Goal: Task Accomplishment & Management: Complete application form

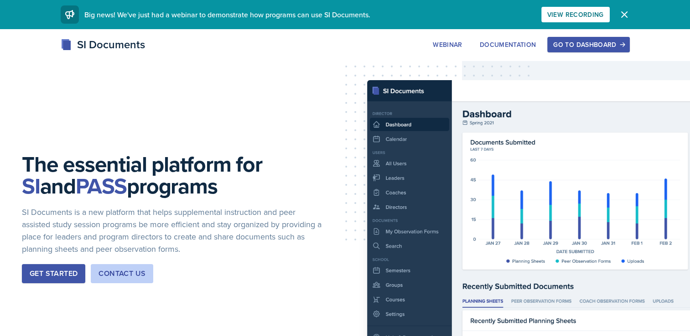
click at [571, 50] on button "Go to Dashboard" at bounding box center [588, 45] width 82 height 16
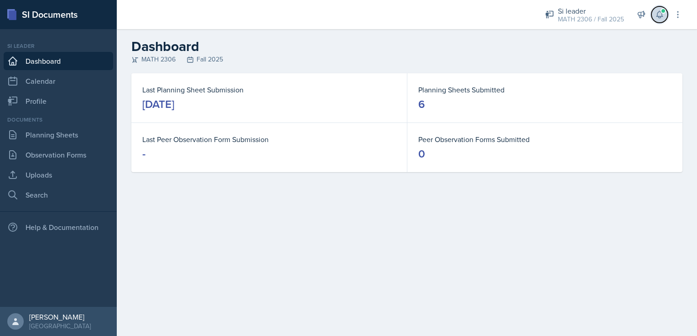
click at [660, 15] on icon at bounding box center [659, 14] width 9 height 9
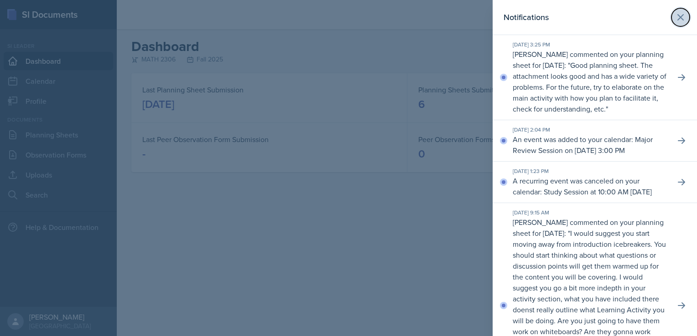
click at [675, 16] on icon at bounding box center [680, 17] width 11 height 11
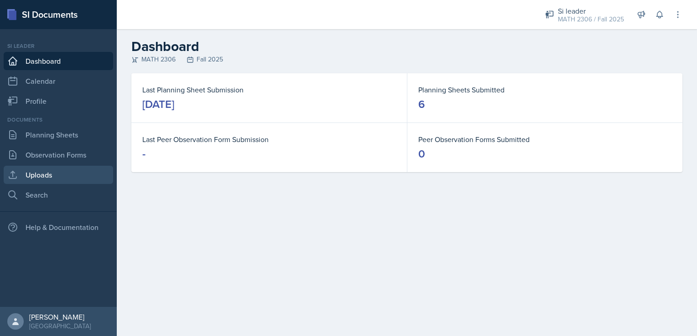
click at [26, 179] on link "Uploads" at bounding box center [58, 175] width 109 height 18
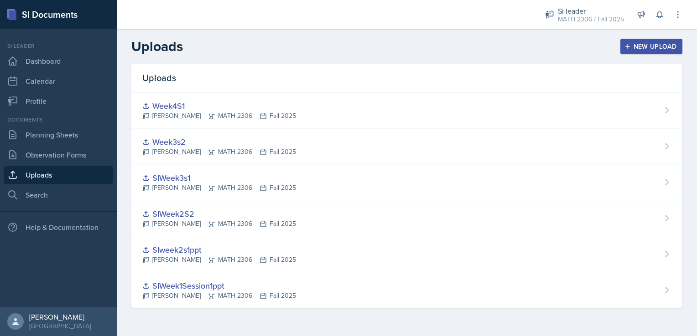
click at [649, 45] on div "New Upload" at bounding box center [651, 46] width 51 height 7
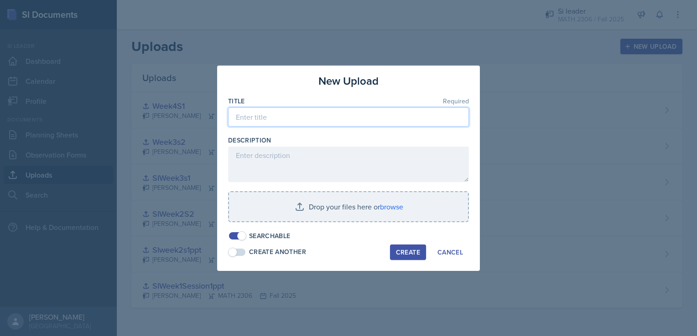
click at [336, 118] on input at bounding box center [348, 117] width 241 height 19
type input "Major Review 1"
click at [403, 251] on div "Create" at bounding box center [408, 252] width 24 height 7
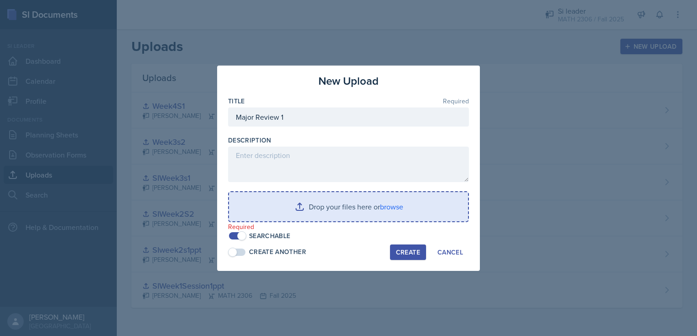
click at [343, 207] on input "file" at bounding box center [348, 206] width 239 height 29
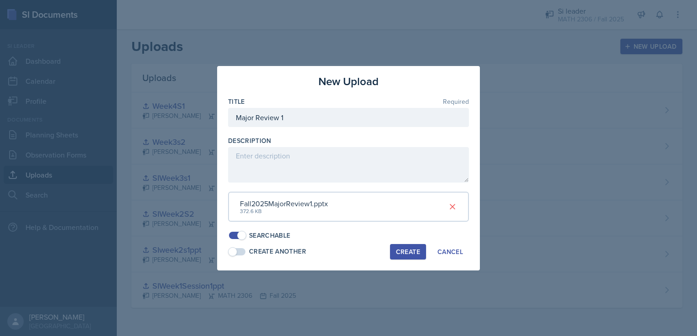
click at [418, 258] on button "Create" at bounding box center [408, 252] width 36 height 16
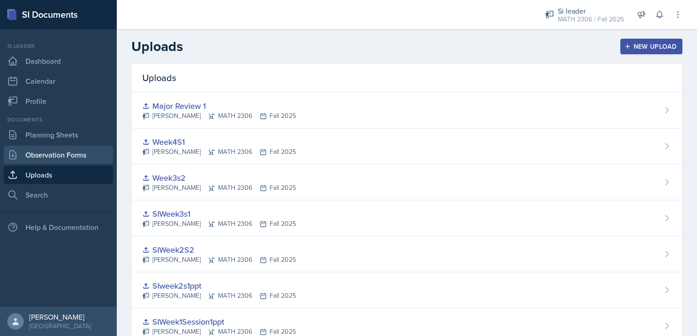
click at [71, 152] on link "Observation Forms" at bounding box center [58, 155] width 109 height 18
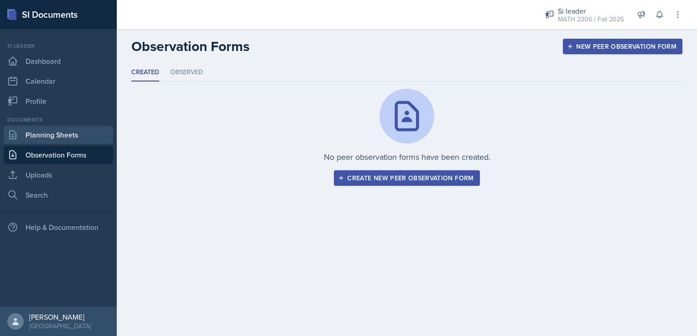
click at [35, 134] on link "Planning Sheets" at bounding box center [58, 135] width 109 height 18
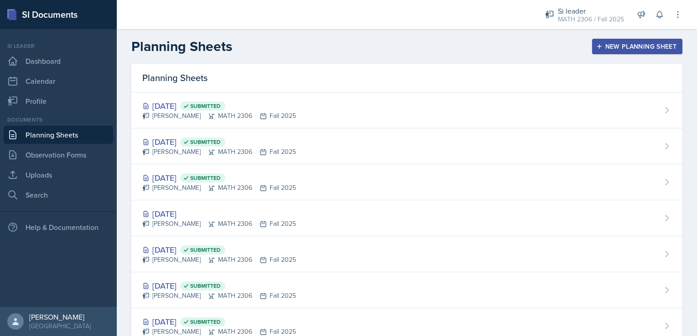
click at [613, 43] on div "New Planning Sheet" at bounding box center [637, 46] width 78 height 7
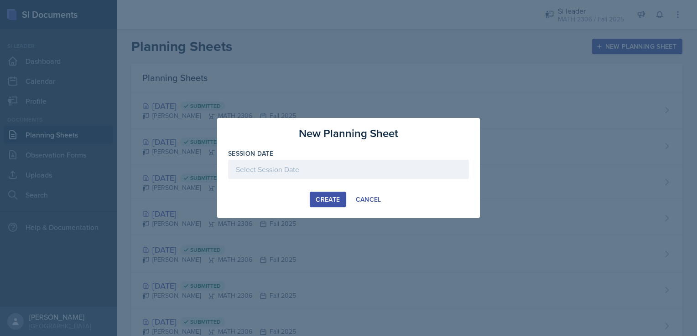
click at [385, 172] on div at bounding box center [348, 169] width 241 height 19
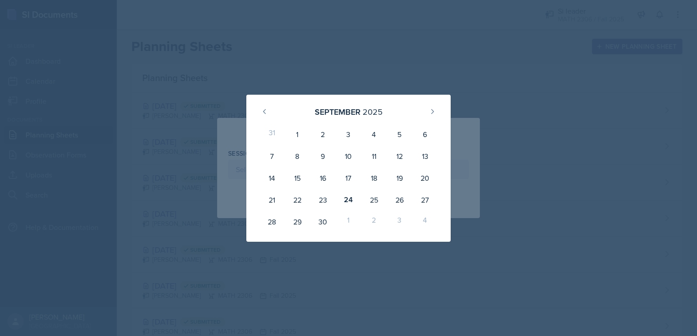
click at [470, 95] on div "[DATE] 31 1 2 3 4 5 6 7 8 9 10 11 12 13 14 15 16 17 18 19 20 21 22 23 24 25 26 …" at bounding box center [348, 168] width 263 height 147
click at [439, 275] on div at bounding box center [348, 168] width 697 height 336
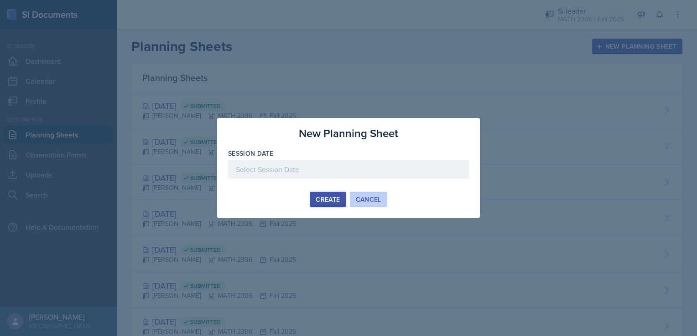
click at [371, 201] on div "Cancel" at bounding box center [369, 199] width 26 height 7
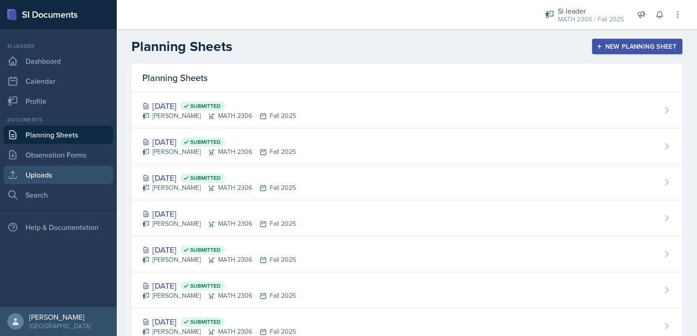
click at [67, 178] on link "Uploads" at bounding box center [58, 175] width 109 height 18
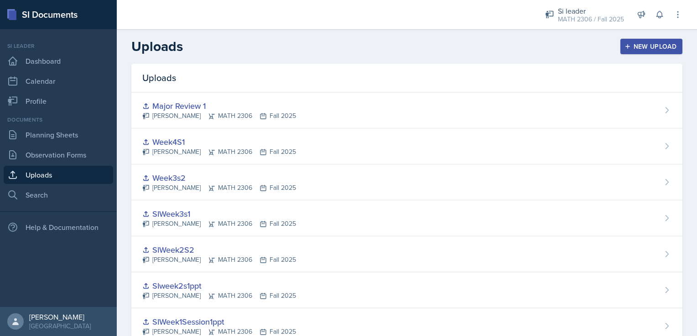
click at [647, 45] on div "New Upload" at bounding box center [651, 46] width 51 height 7
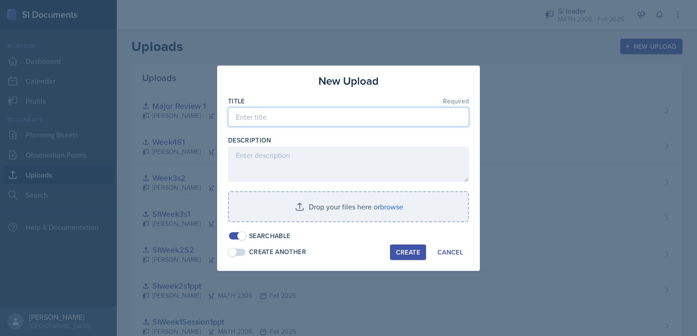
click at [365, 114] on input at bounding box center [348, 117] width 241 height 19
type input "f"
type input "W"
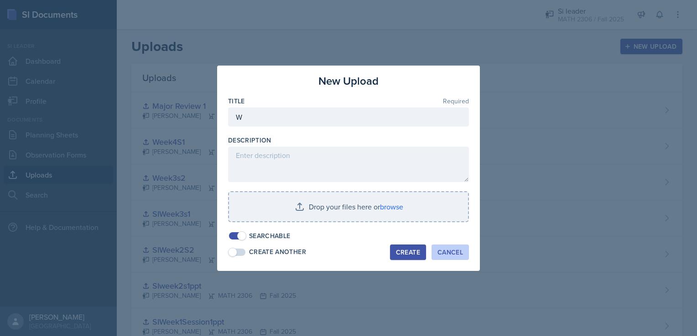
click at [461, 254] on div "Cancel" at bounding box center [450, 252] width 26 height 7
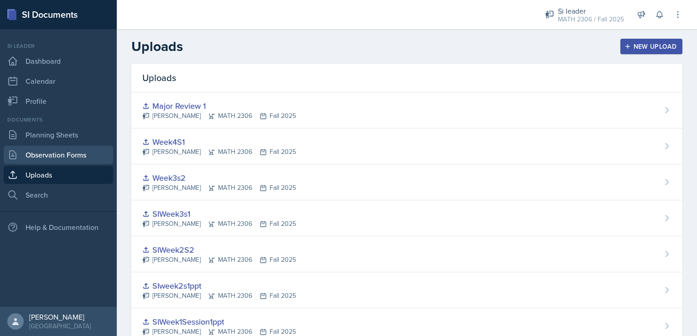
click at [100, 154] on link "Observation Forms" at bounding box center [58, 155] width 109 height 18
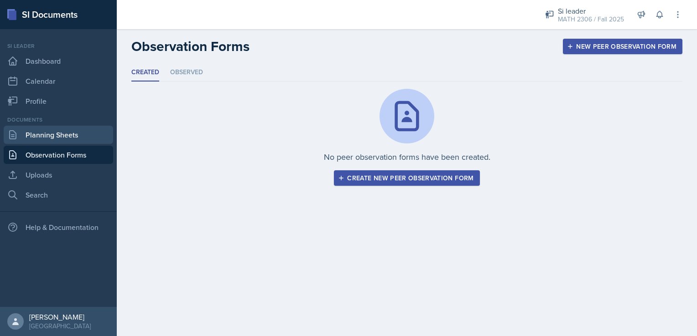
click at [92, 129] on link "Planning Sheets" at bounding box center [58, 135] width 109 height 18
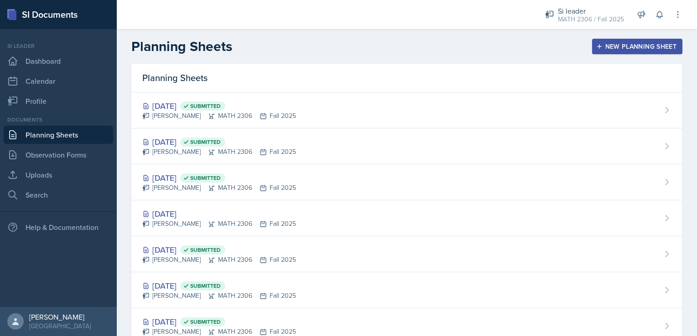
click at [623, 47] on div "New Planning Sheet" at bounding box center [637, 46] width 78 height 7
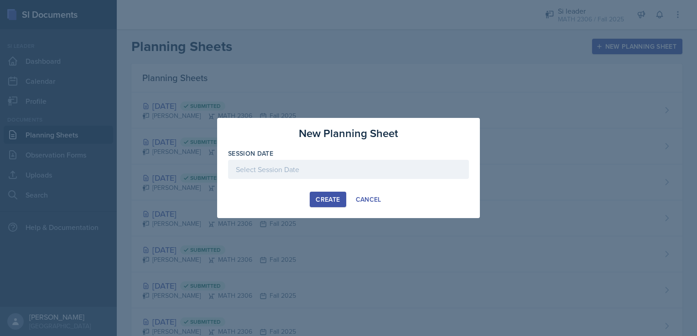
click at [367, 167] on div at bounding box center [348, 169] width 241 height 19
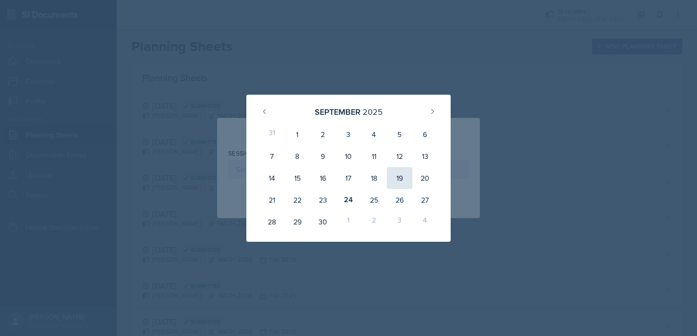
click at [402, 180] on div "19" at bounding box center [400, 178] width 26 height 22
type input "[DATE]"
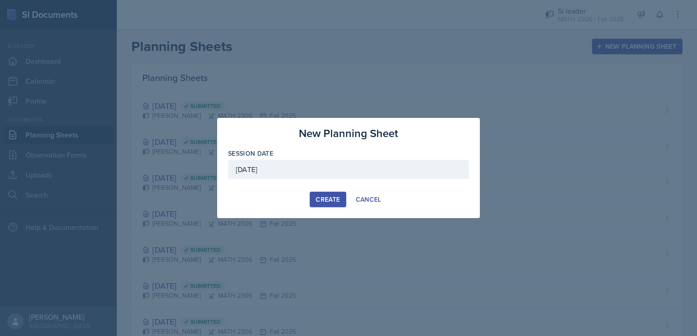
click at [316, 205] on button "Create" at bounding box center [328, 200] width 36 height 16
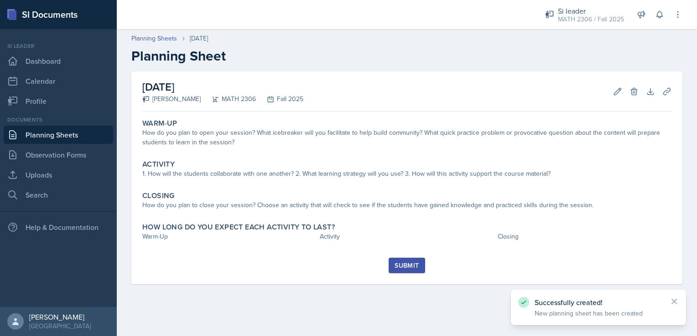
click at [320, 153] on div "Warm-Up How do you plan to open your session? What icebreaker will you facilita…" at bounding box center [406, 186] width 529 height 143
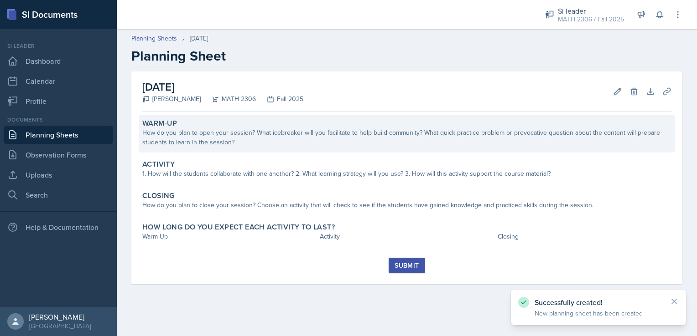
click at [299, 142] on div "How do you plan to open your session? What icebreaker will you facilitate to he…" at bounding box center [406, 137] width 529 height 19
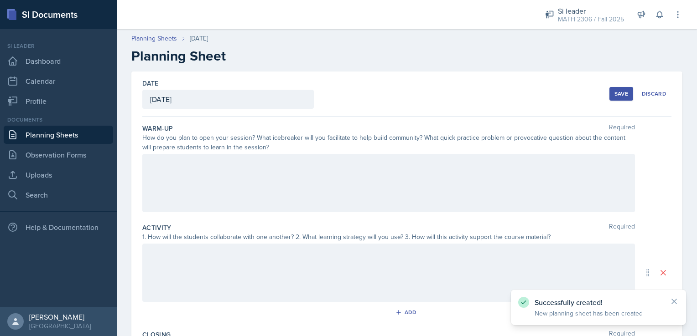
click at [270, 154] on div at bounding box center [388, 183] width 492 height 58
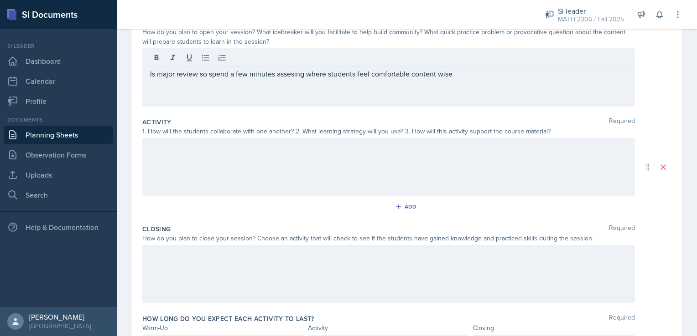
click at [256, 193] on div at bounding box center [388, 167] width 492 height 58
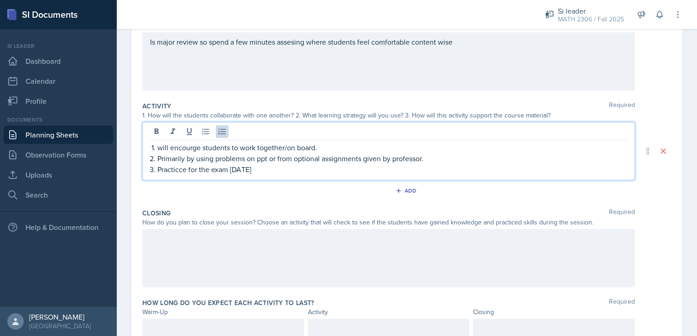
scroll to position [159, 0]
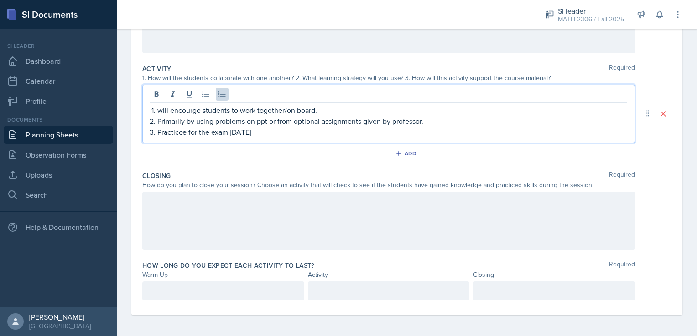
click at [172, 221] on div at bounding box center [388, 221] width 492 height 58
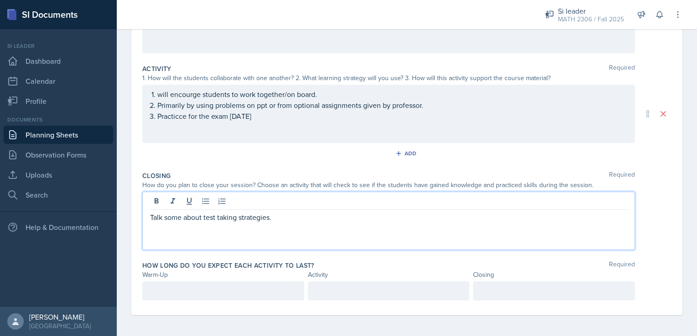
click at [179, 117] on ol "will encourge students to work together/on board. Primarily by using problems o…" at bounding box center [392, 105] width 470 height 33
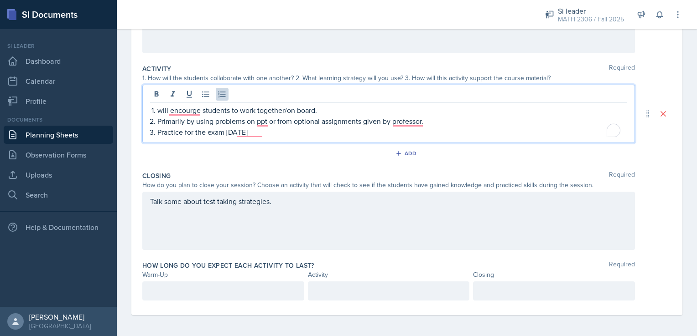
click at [208, 270] on div "Warm-Up" at bounding box center [223, 275] width 162 height 10
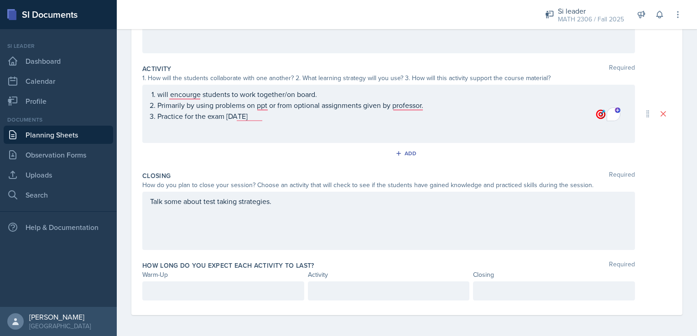
click at [326, 214] on div "Talk some about test taking strategies." at bounding box center [388, 221] width 492 height 58
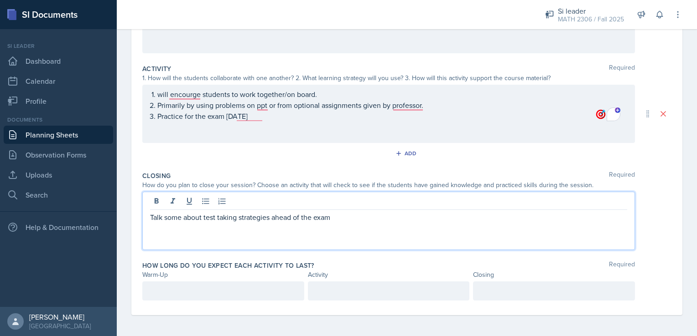
click at [226, 290] on p at bounding box center [223, 291] width 146 height 11
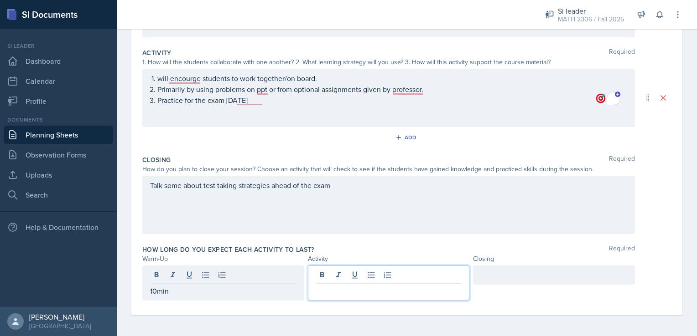
click at [333, 278] on div at bounding box center [389, 283] width 162 height 35
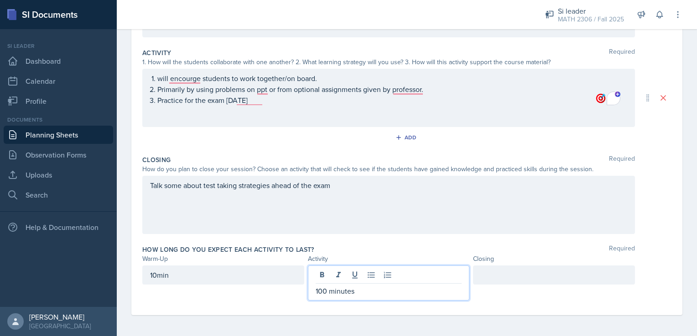
click at [500, 278] on div at bounding box center [554, 275] width 162 height 19
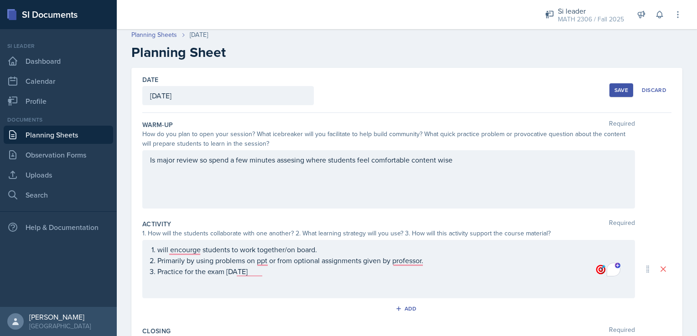
scroll to position [0, 0]
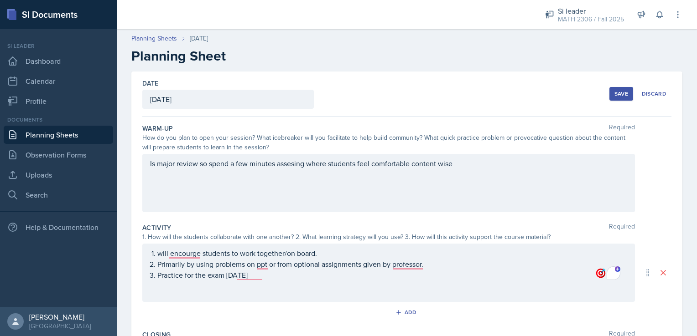
click at [614, 93] on div "Save" at bounding box center [621, 93] width 14 height 7
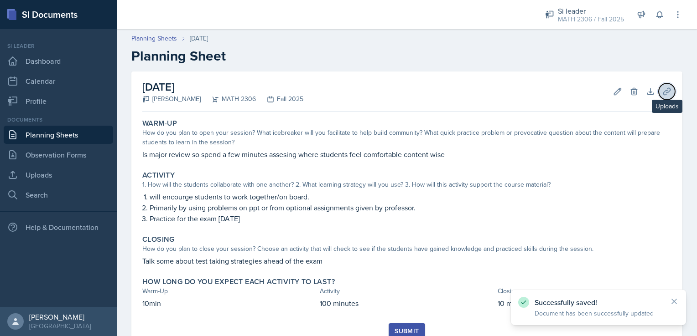
click at [664, 92] on icon at bounding box center [666, 91] width 9 height 9
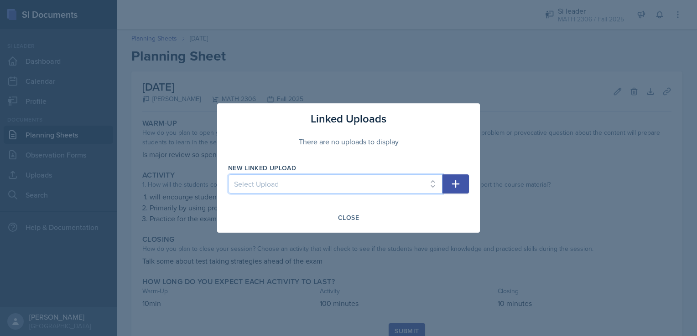
click at [334, 191] on select "Select Upload SIWeek1Session1ppt SIweek2s1ppt SIWeek2S2 SIWeek3s1 Week3s2 Week4…" at bounding box center [335, 184] width 214 height 19
select select "b6174bfc-183c-470d-b89c-9cd4ad7d3cb2"
click at [228, 175] on select "Select Upload SIWeek1Session1ppt SIweek2s1ppt SIWeek2S2 SIWeek3s1 Week3s2 Week4…" at bounding box center [335, 184] width 214 height 19
click at [452, 186] on icon "button" at bounding box center [455, 184] width 11 height 11
select select
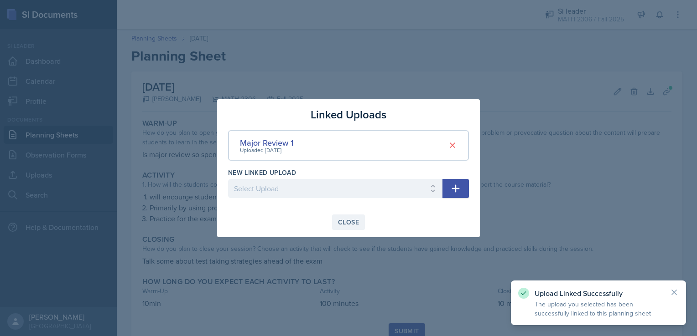
click at [353, 224] on div "Close" at bounding box center [348, 222] width 21 height 7
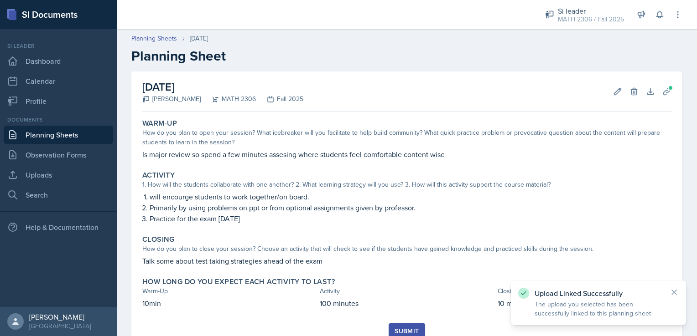
click at [408, 328] on div "Submit" at bounding box center [406, 331] width 24 height 7
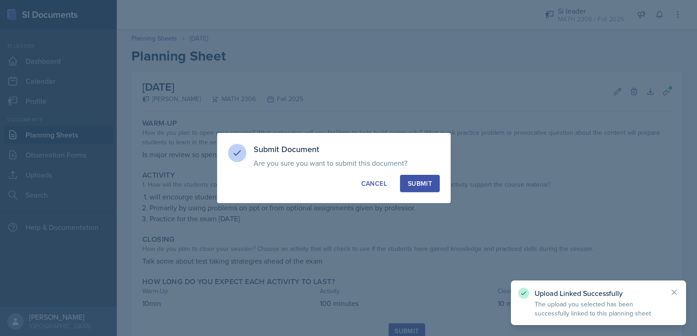
click at [428, 180] on div "Submit" at bounding box center [420, 183] width 24 height 9
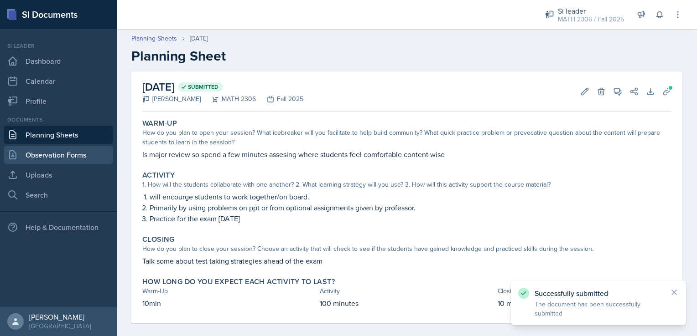
click at [62, 160] on link "Observation Forms" at bounding box center [58, 155] width 109 height 18
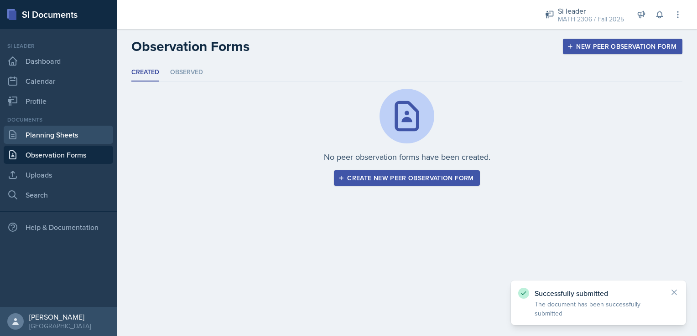
click at [71, 130] on link "Planning Sheets" at bounding box center [58, 135] width 109 height 18
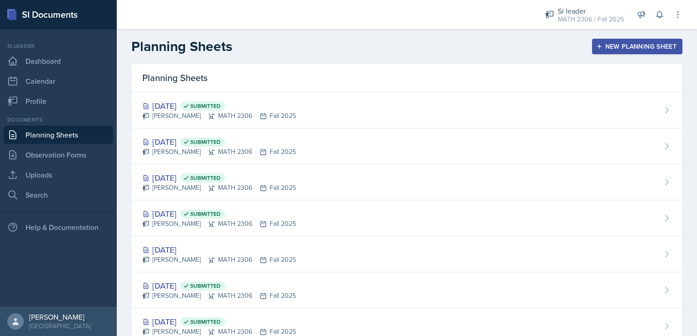
click at [582, 43] on div "Planning Sheets New Planning Sheet" at bounding box center [407, 46] width 580 height 16
click at [596, 45] on icon "button" at bounding box center [599, 46] width 6 height 6
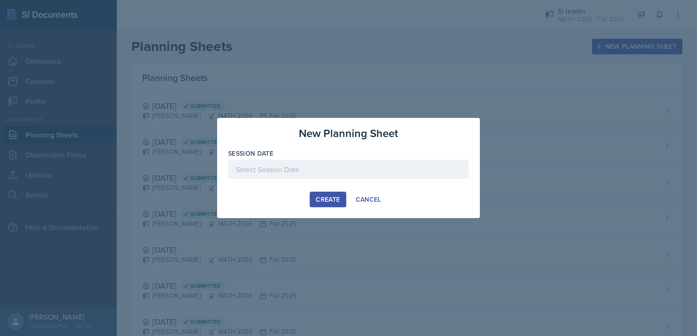
click at [291, 166] on div at bounding box center [348, 169] width 241 height 19
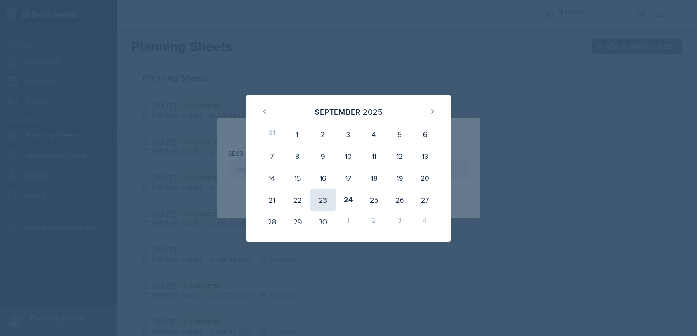
click at [323, 199] on div "23" at bounding box center [323, 200] width 26 height 22
type input "[DATE]"
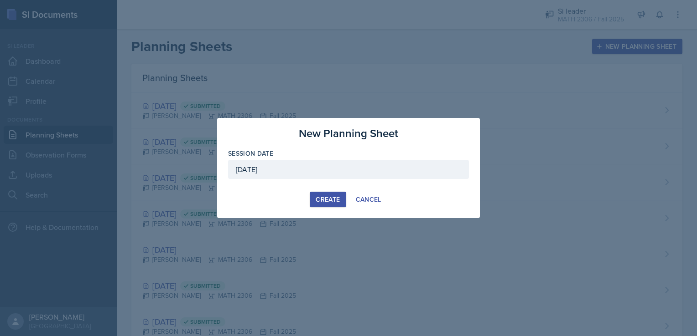
click at [336, 202] on div "Create" at bounding box center [327, 199] width 24 height 7
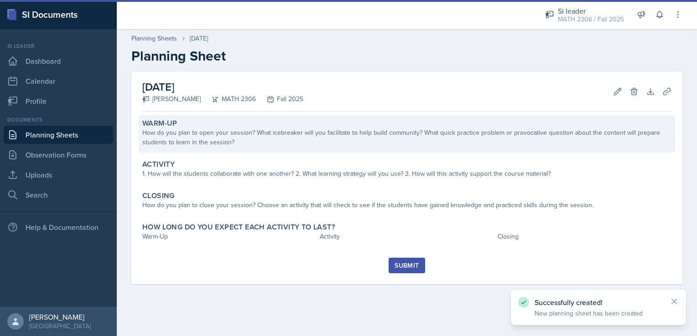
click at [288, 132] on div "How do you plan to open your session? What icebreaker will you facilitate to he…" at bounding box center [406, 137] width 529 height 19
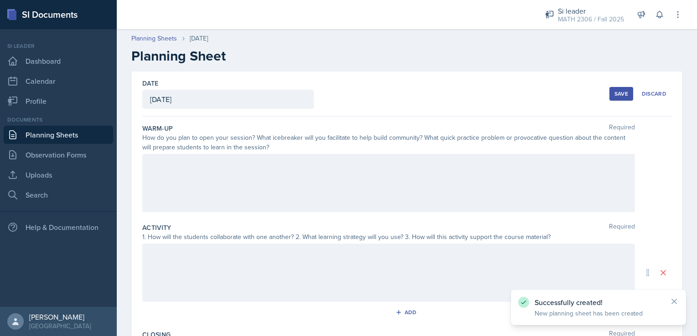
click at [294, 156] on div at bounding box center [388, 183] width 492 height 58
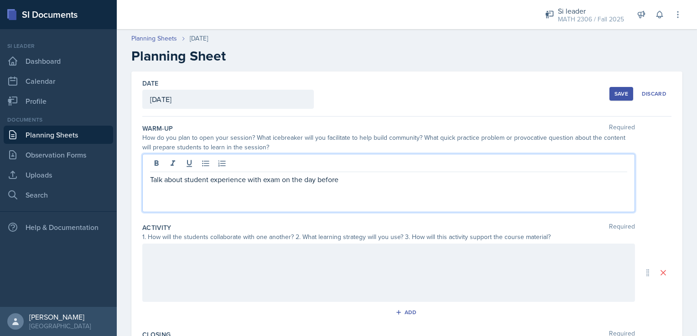
scroll to position [159, 0]
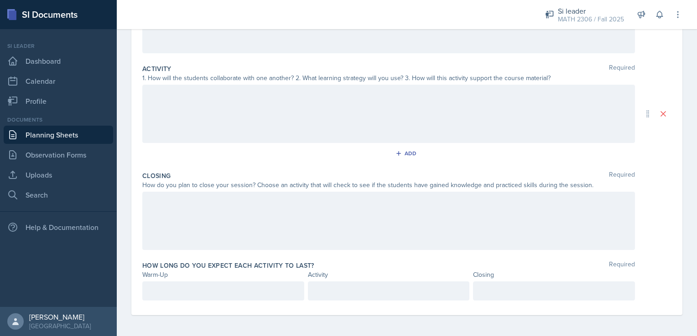
click at [226, 112] on div at bounding box center [388, 114] width 492 height 58
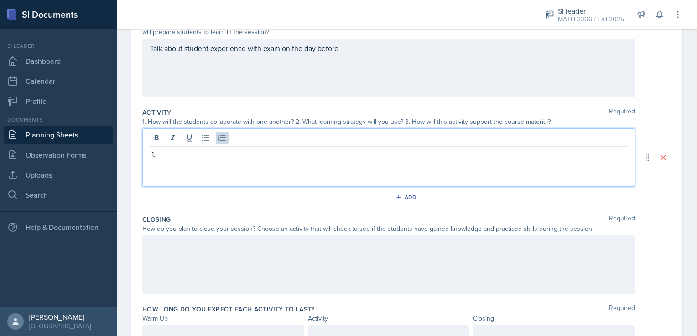
click at [398, 41] on div "Talk about student experience with exam on the day before" at bounding box center [388, 68] width 492 height 58
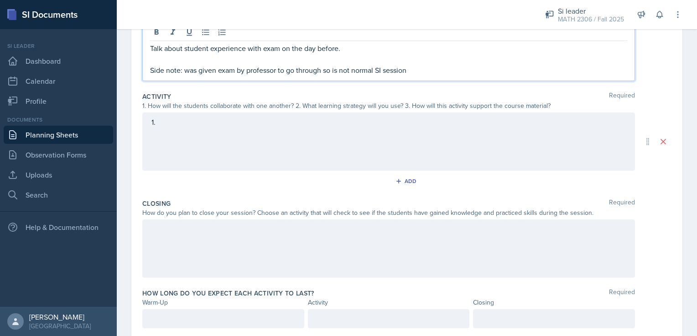
click at [348, 127] on div at bounding box center [388, 142] width 492 height 58
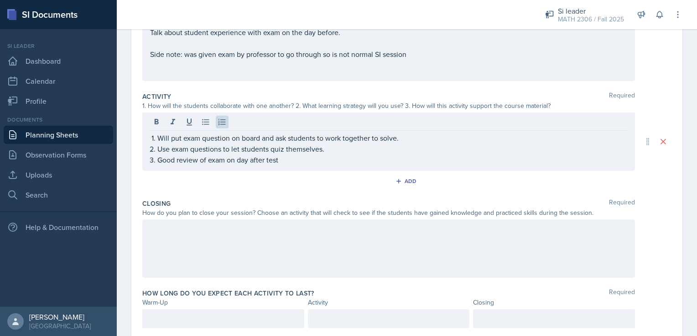
click at [255, 247] on div at bounding box center [388, 249] width 492 height 58
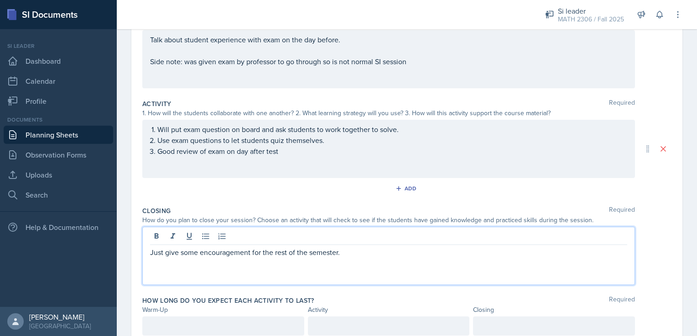
scroll to position [159, 0]
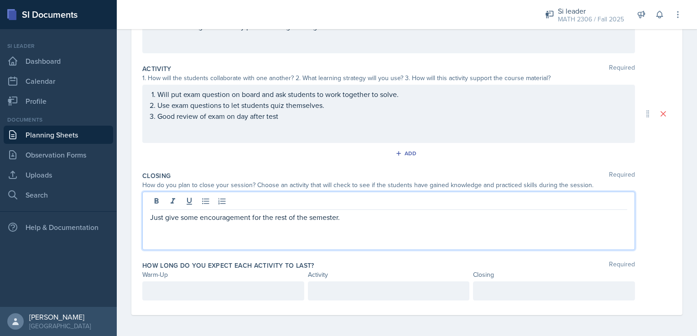
click at [193, 286] on p at bounding box center [223, 291] width 146 height 11
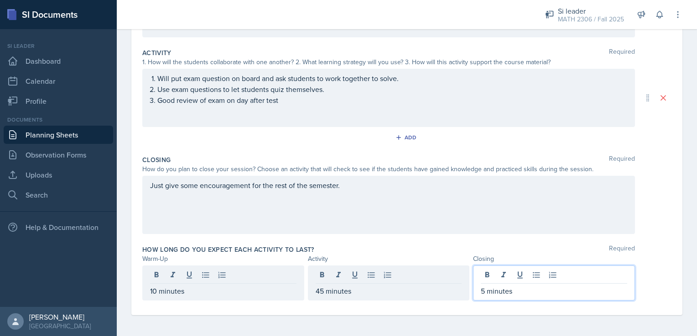
scroll to position [0, 0]
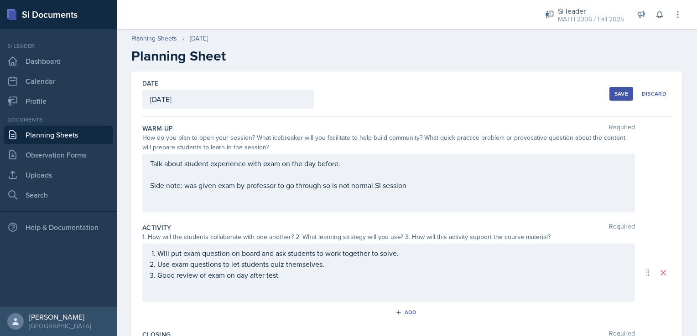
click at [614, 93] on div "Save" at bounding box center [621, 93] width 14 height 7
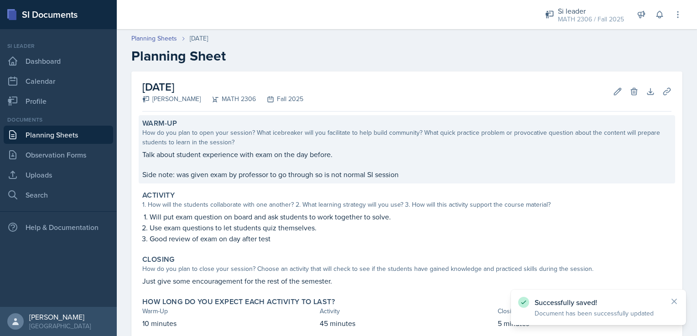
scroll to position [55, 0]
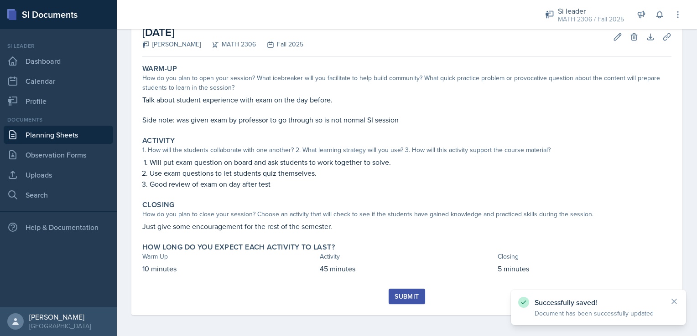
click at [407, 298] on div "Submit" at bounding box center [406, 296] width 24 height 7
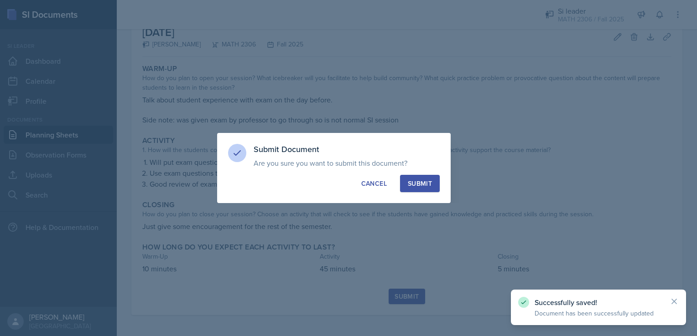
click at [428, 185] on div "Submit" at bounding box center [420, 183] width 24 height 9
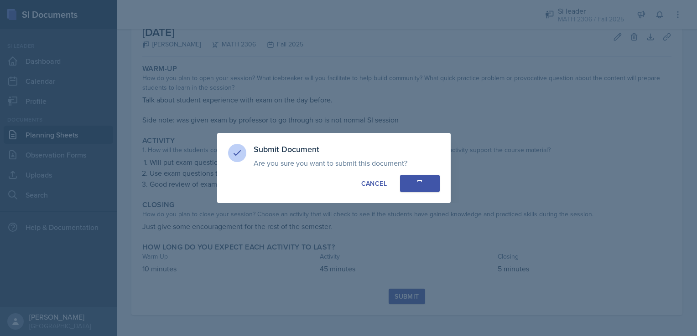
scroll to position [29, 0]
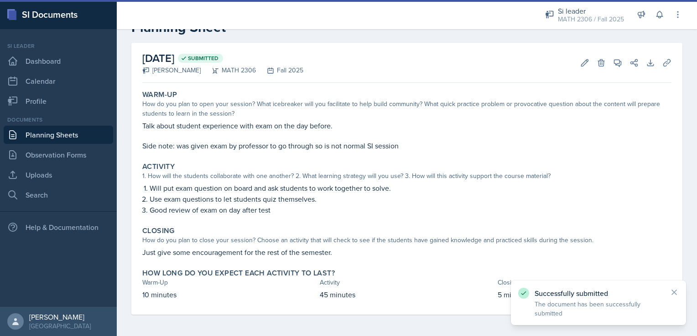
click at [58, 134] on link "Planning Sheets" at bounding box center [58, 135] width 109 height 18
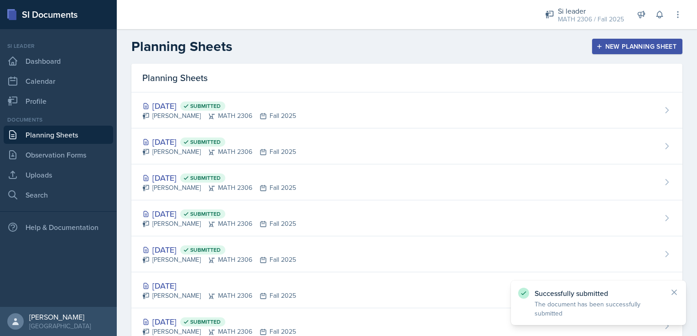
click at [635, 47] on div "New Planning Sheet" at bounding box center [637, 46] width 78 height 7
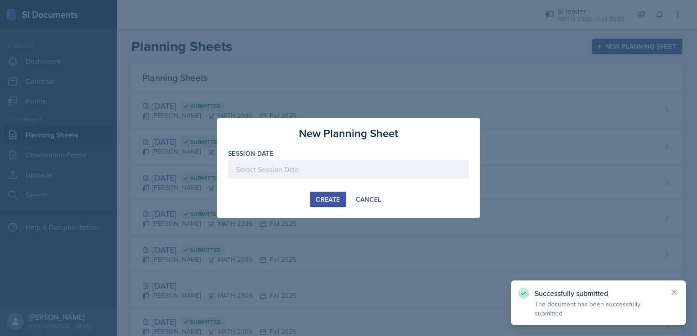
click at [384, 169] on div at bounding box center [348, 169] width 241 height 19
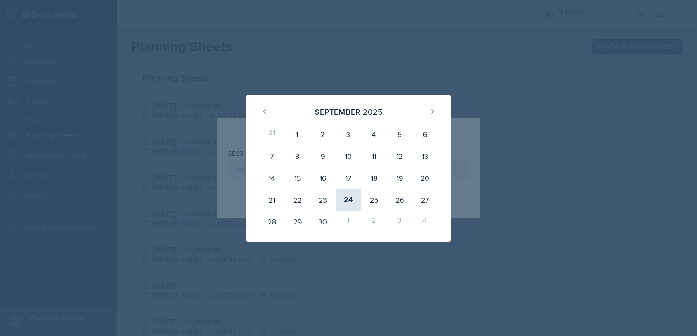
click at [343, 201] on div "24" at bounding box center [349, 200] width 26 height 22
type input "[DATE]"
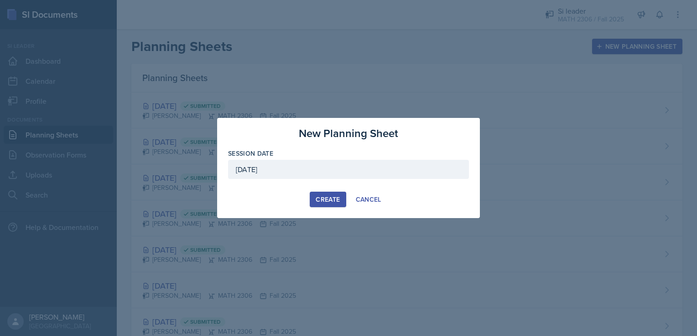
click at [333, 201] on div "Create" at bounding box center [327, 199] width 24 height 7
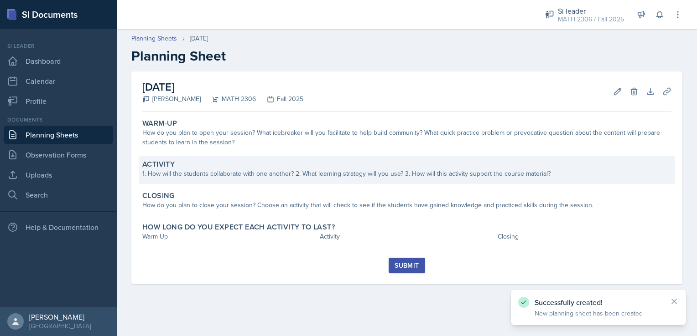
click at [308, 157] on div "Activity 1. How will the students collaborate with one another? 2. What learnin…" at bounding box center [407, 170] width 536 height 28
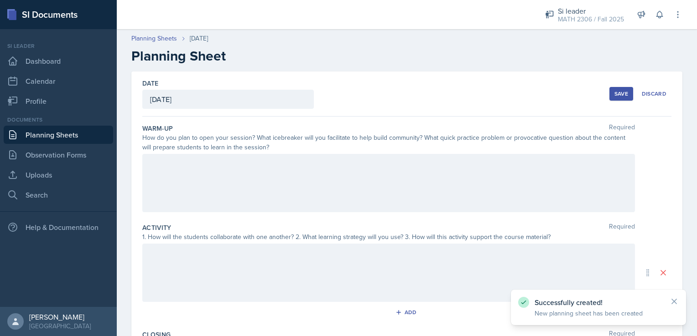
click at [281, 189] on div at bounding box center [388, 183] width 492 height 58
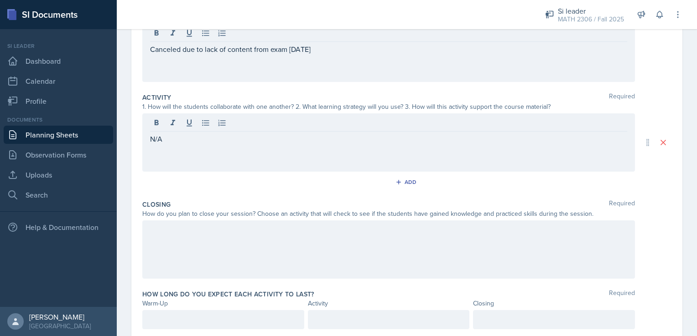
scroll to position [131, 0]
click at [243, 241] on div at bounding box center [388, 249] width 492 height 58
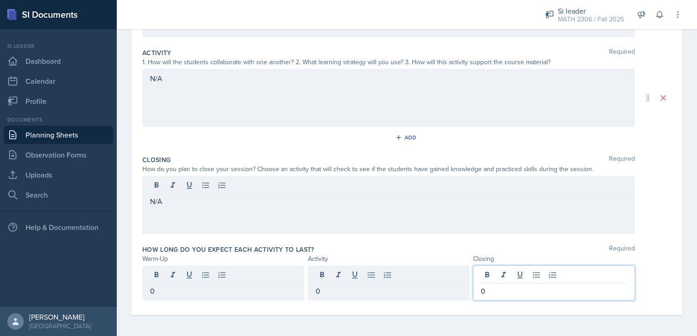
scroll to position [0, 0]
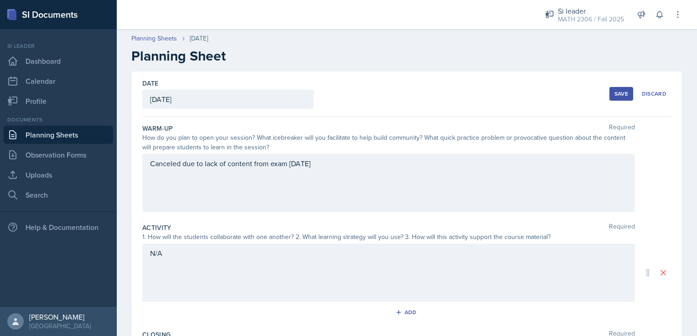
click at [601, 93] on div "Date [DATE] [DATE] 31 1 2 3 4 5 6 7 8 9 10 11 12 13 14 15 16 17 18 19 20 21 22 …" at bounding box center [406, 94] width 529 height 45
click at [609, 97] on button "Save" at bounding box center [621, 94] width 24 height 14
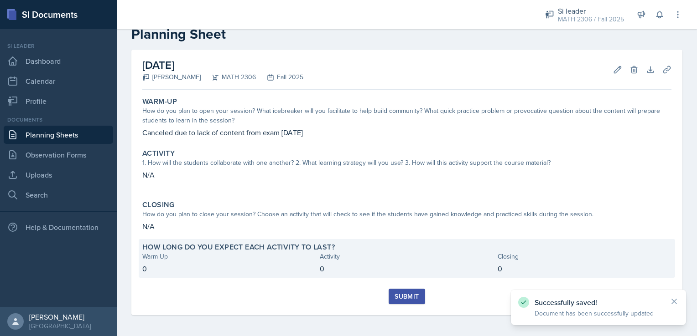
scroll to position [22, 0]
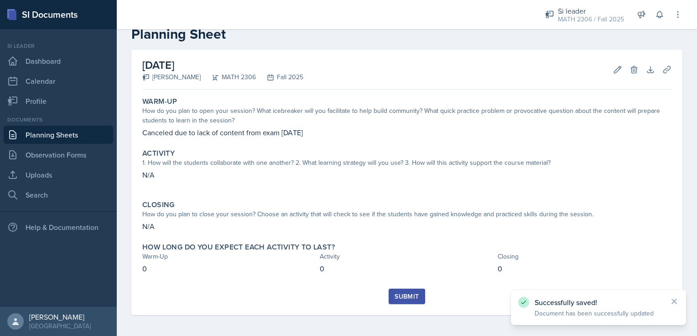
click at [408, 296] on div "Submit" at bounding box center [406, 296] width 24 height 7
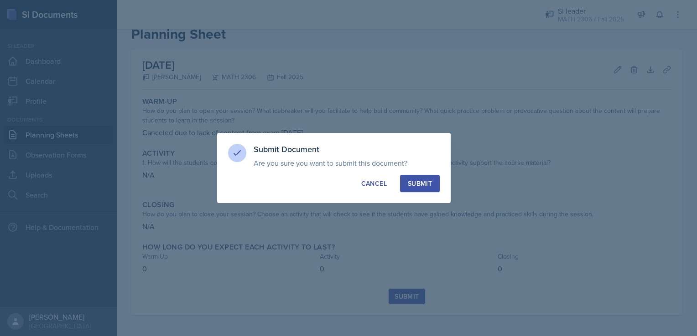
click at [436, 181] on button "Submit" at bounding box center [420, 183] width 40 height 17
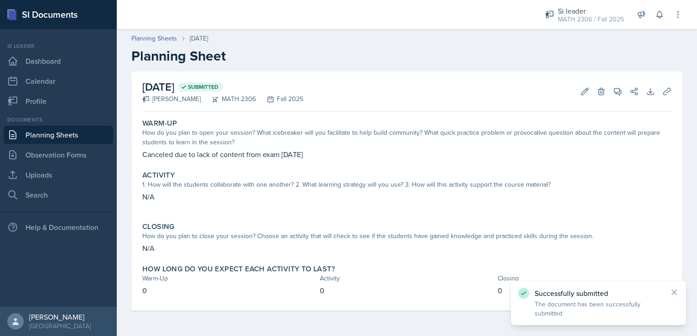
scroll to position [0, 0]
